Goal: Transaction & Acquisition: Purchase product/service

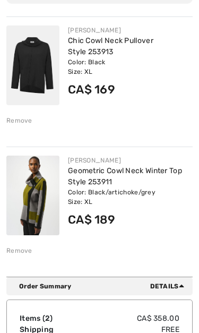
scroll to position [147, 0]
click at [23, 252] on div "Remove" at bounding box center [19, 251] width 26 height 10
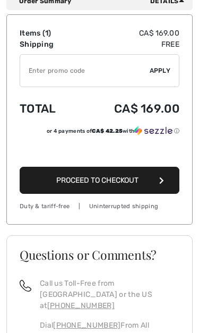
scroll to position [303, 0]
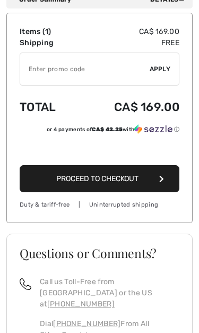
click at [136, 183] on button "Proceed to Checkout" at bounding box center [100, 179] width 160 height 27
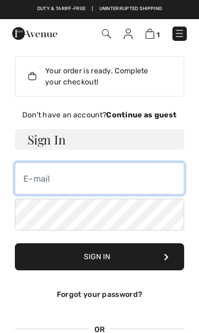
click at [35, 181] on input "email" at bounding box center [100, 179] width 170 height 32
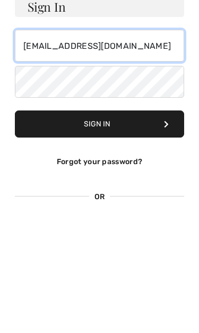
type input "kathrynsellars@yahoo.ca"
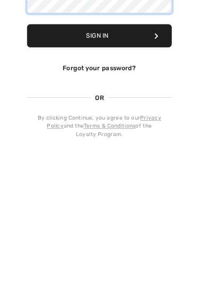
scroll to position [71, 0]
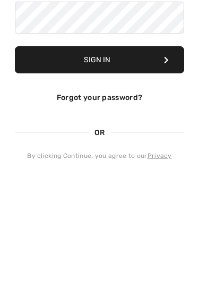
click at [77, 219] on link "Forgot your password?" at bounding box center [100, 223] width 86 height 9
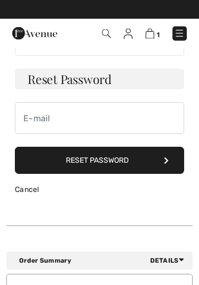
scroll to position [0, 0]
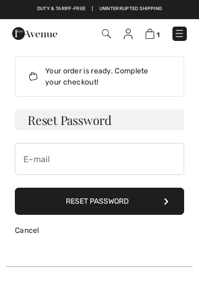
click at [79, 201] on button "Reset Password" at bounding box center [100, 201] width 170 height 27
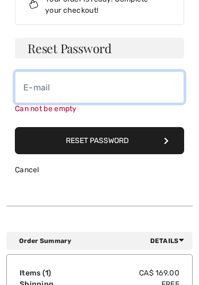
click at [27, 87] on input "email" at bounding box center [100, 87] width 170 height 32
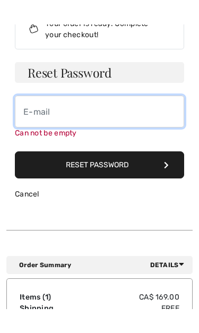
scroll to position [71, 0]
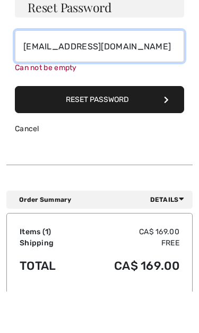
type input "kathrynsellars@yahoo.ca"
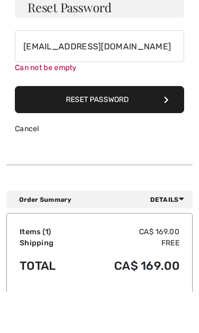
click at [84, 128] on button "Reset Password" at bounding box center [100, 141] width 170 height 27
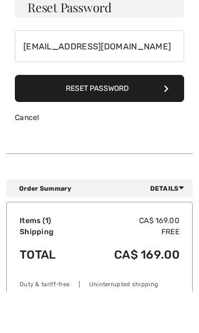
scroll to position [113, 0]
click at [21, 121] on link "Cancel" at bounding box center [27, 117] width 24 height 9
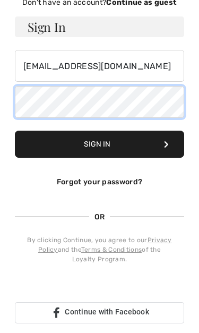
scroll to position [112, 0]
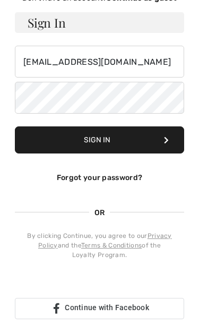
click at [92, 140] on button "Sign In" at bounding box center [100, 144] width 170 height 27
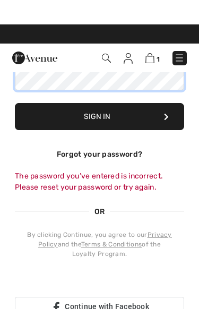
scroll to position [126, 0]
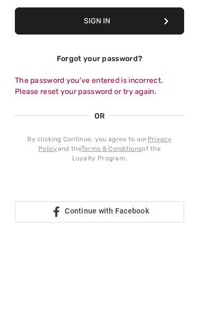
click at [80, 164] on link "Forgot your password?" at bounding box center [100, 168] width 86 height 9
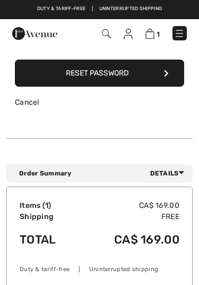
scroll to position [126, 0]
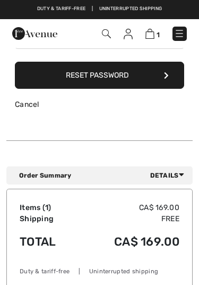
click at [82, 75] on button "Reset Password" at bounding box center [100, 75] width 170 height 27
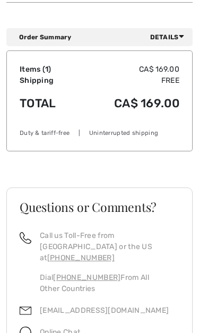
scroll to position [288, 0]
